Goal: Transaction & Acquisition: Subscribe to service/newsletter

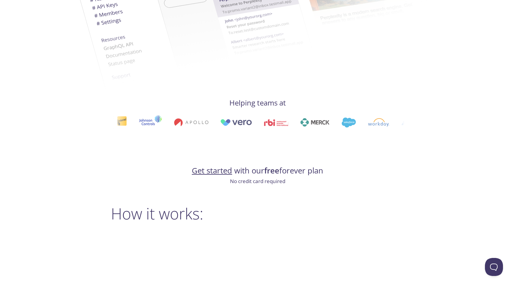
scroll to position [251, 0]
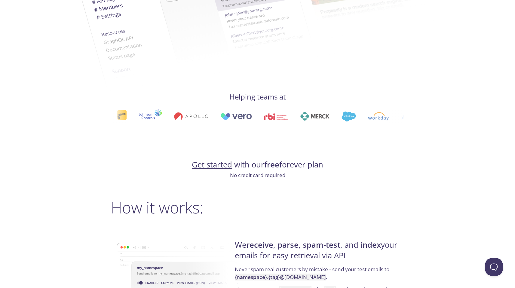
click at [210, 167] on link "Get started" at bounding box center [212, 164] width 40 height 11
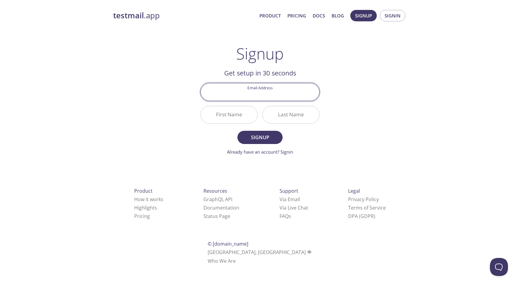
click at [275, 93] on input "Email Address" at bounding box center [260, 91] width 118 height 17
type input "[EMAIL_ADDRESS][DOMAIN_NAME]"
click at [237, 113] on input "First Name" at bounding box center [229, 114] width 57 height 17
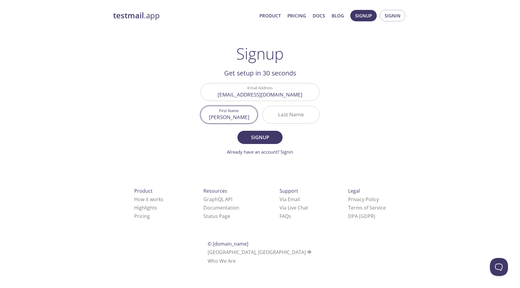
type input "[PERSON_NAME]"
click at [261, 135] on span "Signup" at bounding box center [260, 137] width 32 height 8
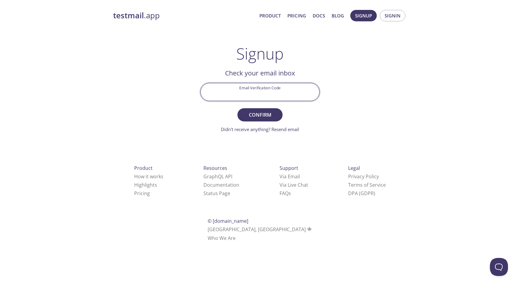
click at [245, 91] on input "Email Verification Code" at bounding box center [260, 91] width 118 height 17
click at [278, 69] on h2 "Check your email inbox" at bounding box center [259, 73] width 119 height 10
click at [317, 14] on link "Docs" at bounding box center [318, 16] width 12 height 8
click at [295, 14] on link "Pricing" at bounding box center [296, 16] width 19 height 8
click at [266, 93] on input "Email Verification Code" at bounding box center [260, 91] width 118 height 17
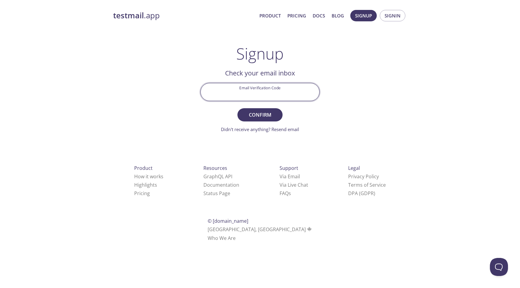
paste input "HC2ZLDK"
type input "HC2ZLDK"
click at [237, 108] on button "Confirm" at bounding box center [259, 114] width 45 height 13
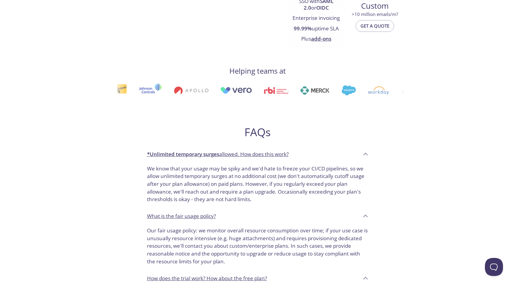
scroll to position [237, 0]
